Goal: Find specific page/section

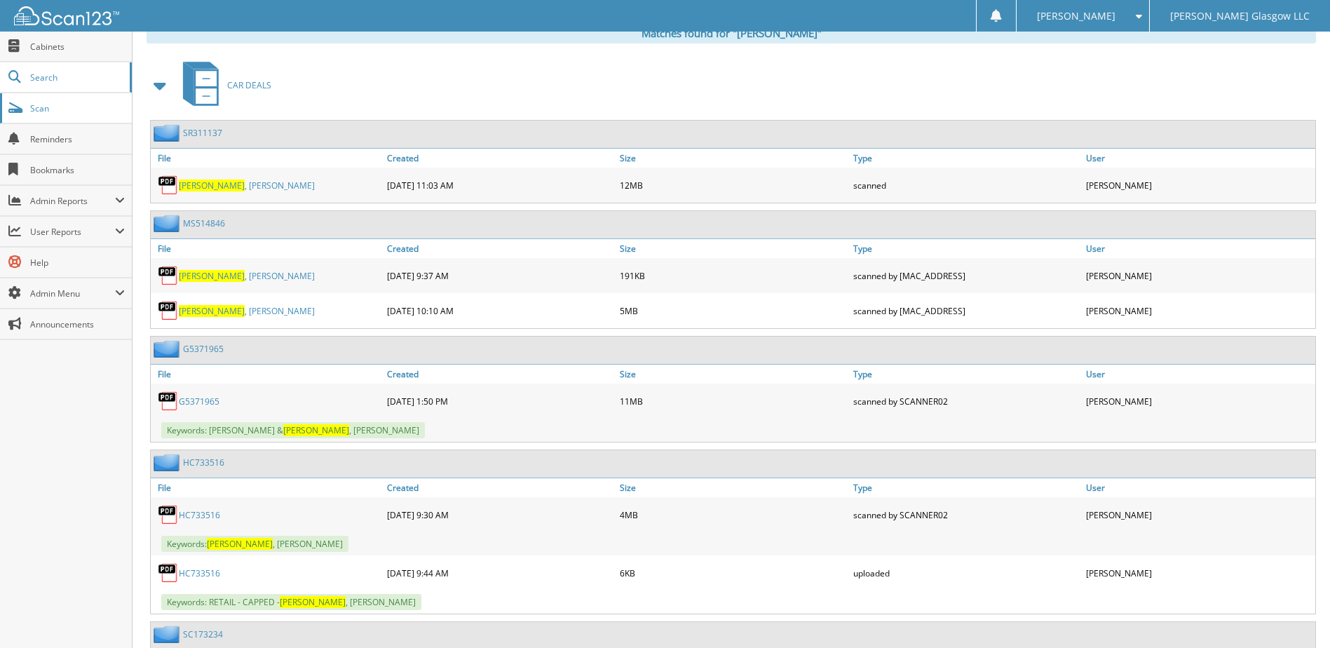
click at [76, 101] on link "Scan" at bounding box center [66, 108] width 132 height 30
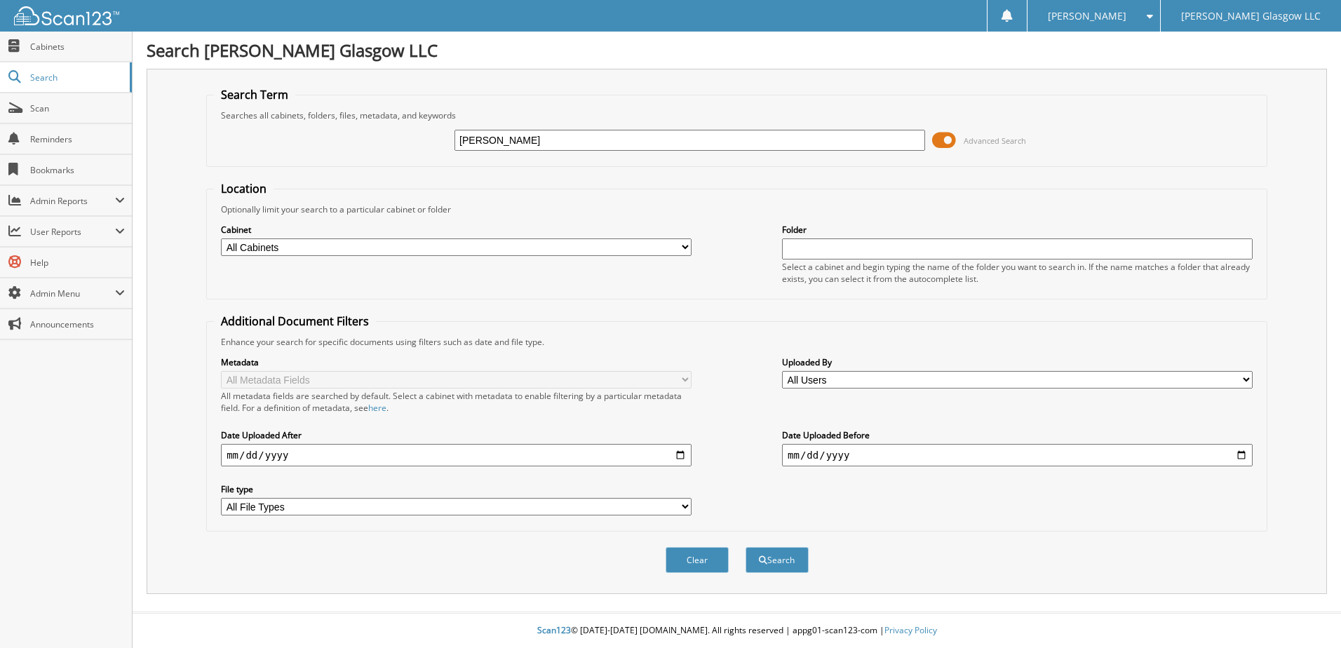
type input "[PERSON_NAME]"
click at [745, 547] on button "Search" at bounding box center [776, 560] width 63 height 26
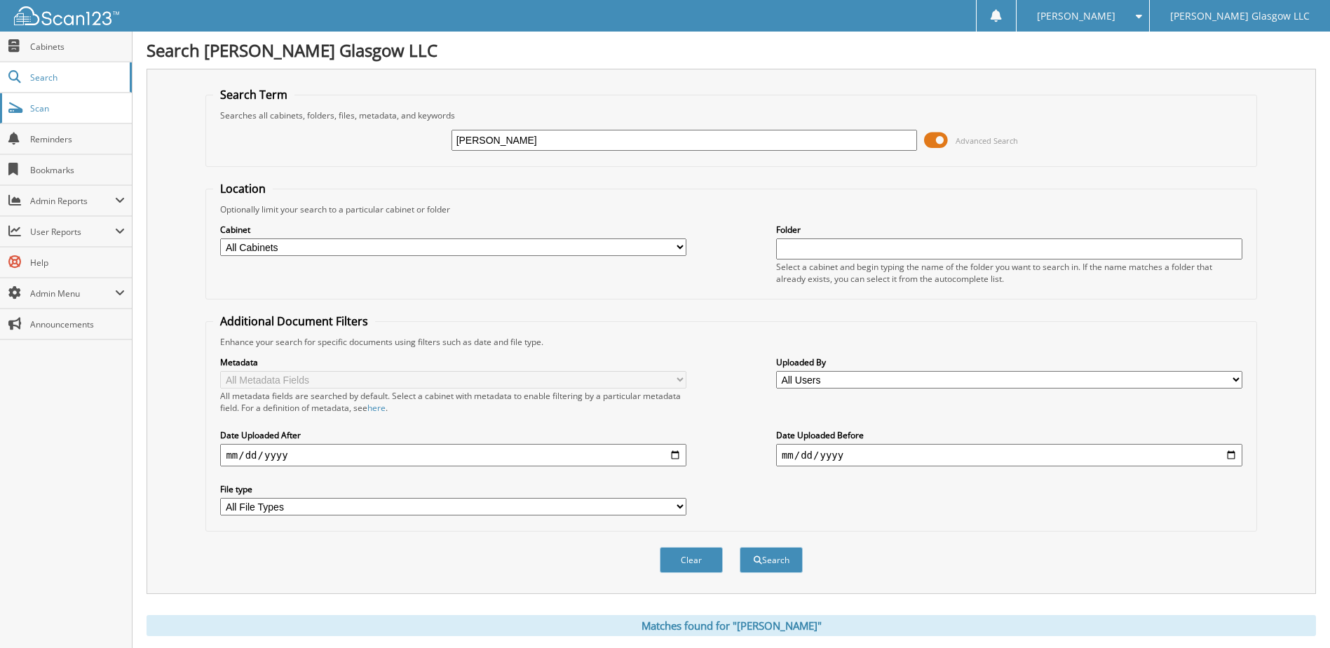
click at [73, 104] on span "Scan" at bounding box center [77, 108] width 95 height 12
